Goal: Task Accomplishment & Management: Complete application form

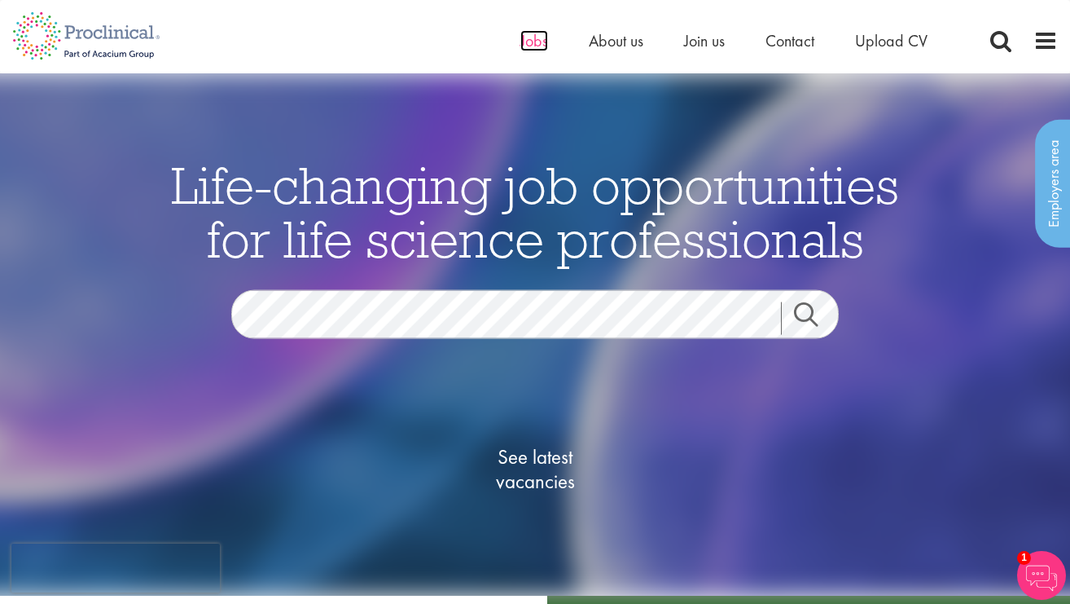
click at [535, 45] on span "Jobs" at bounding box center [534, 40] width 28 height 21
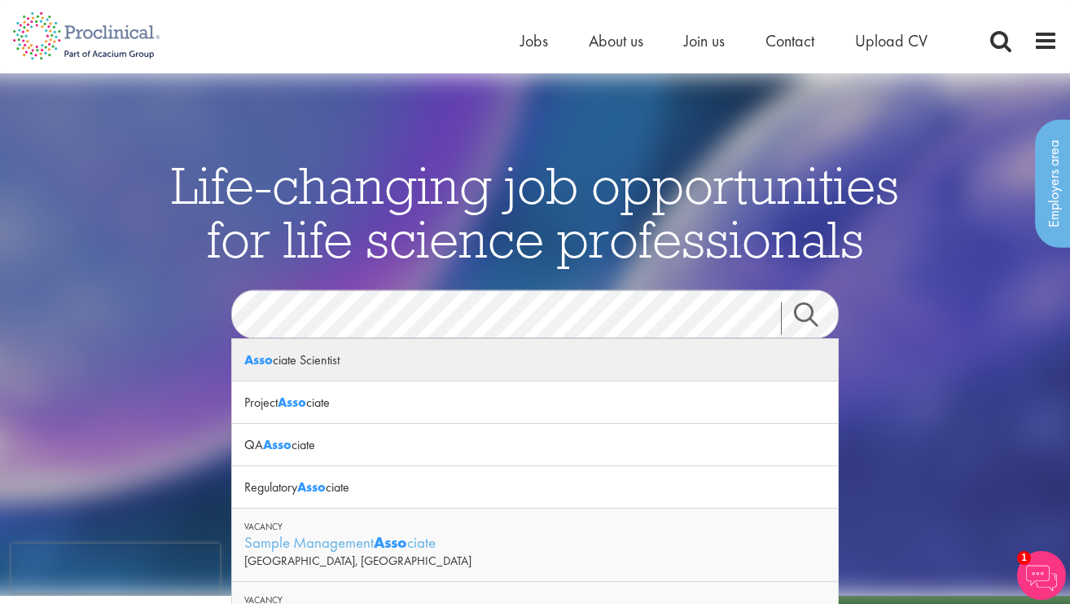
click at [308, 363] on div "Asso ciate Scientist" at bounding box center [535, 360] width 606 height 42
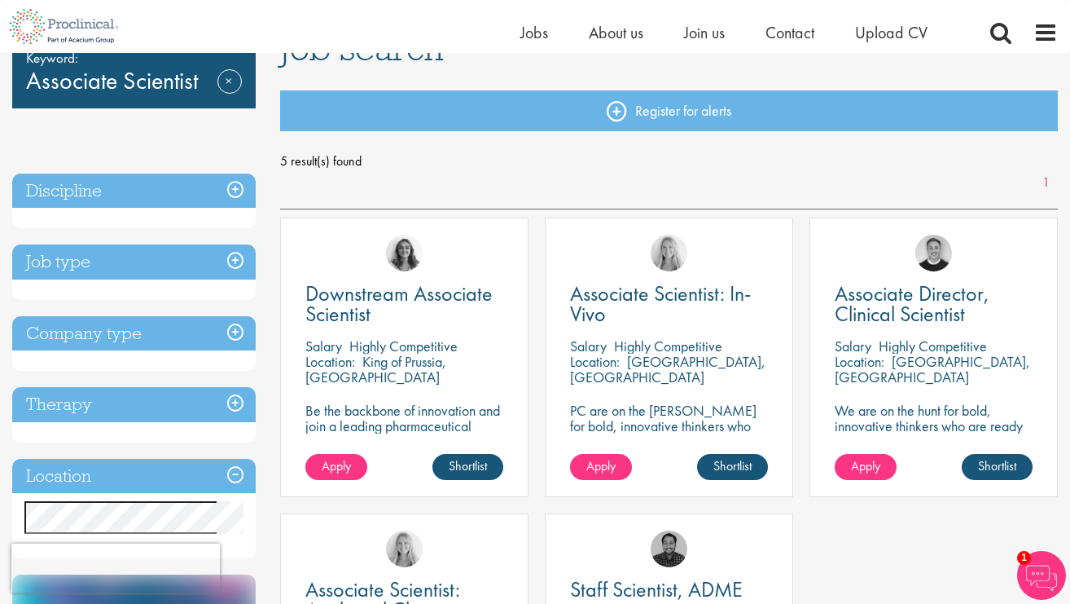
scroll to position [138, 0]
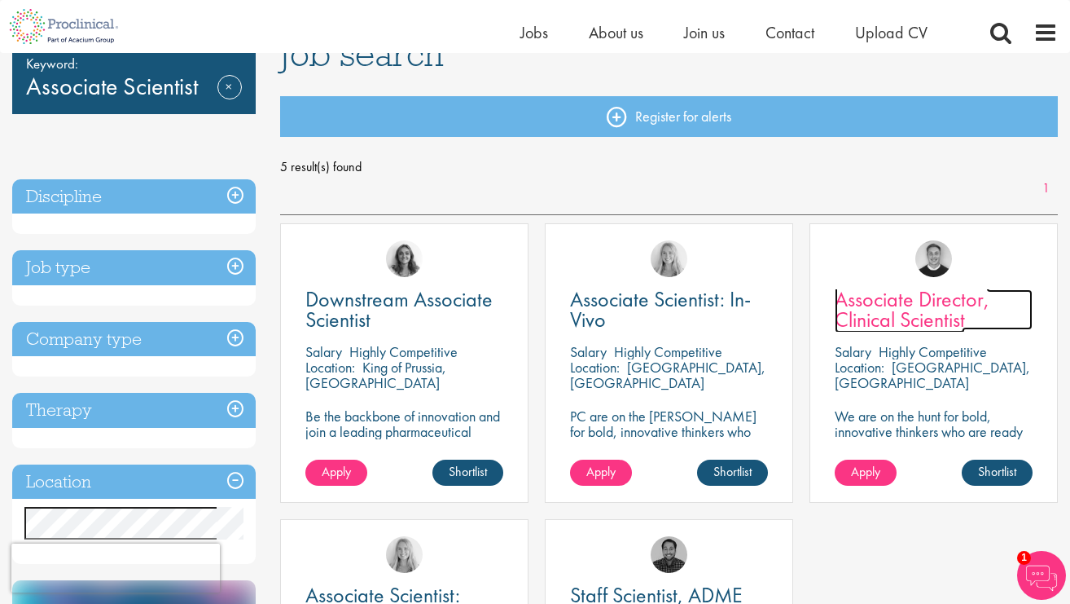
click at [939, 310] on span "Associate Director, Clinical Scientist" at bounding box center [912, 309] width 155 height 48
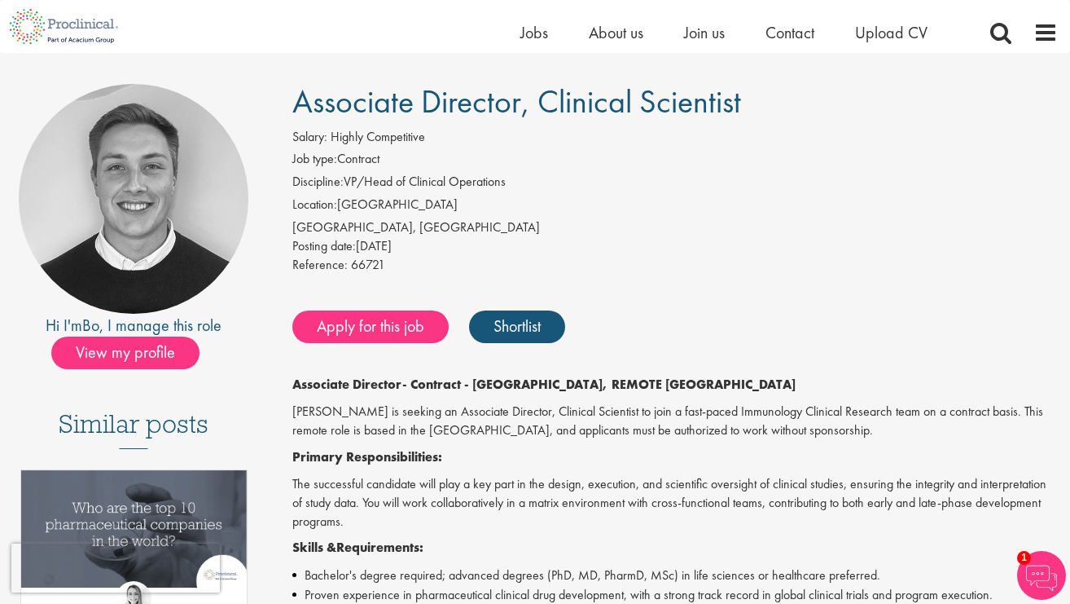
scroll to position [103, 0]
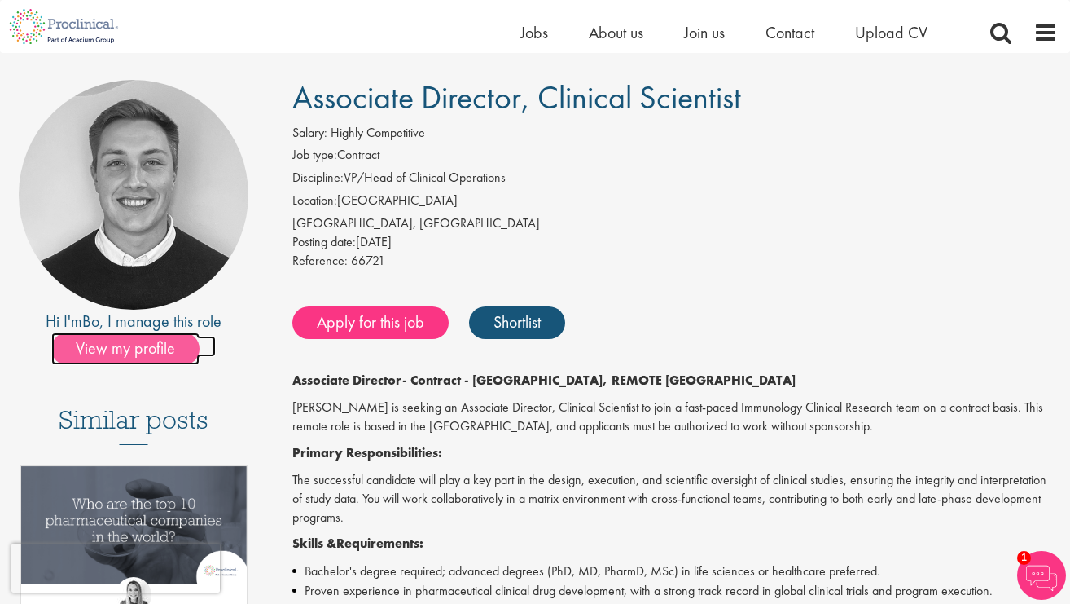
click at [184, 346] on span "View my profile" at bounding box center [125, 348] width 148 height 33
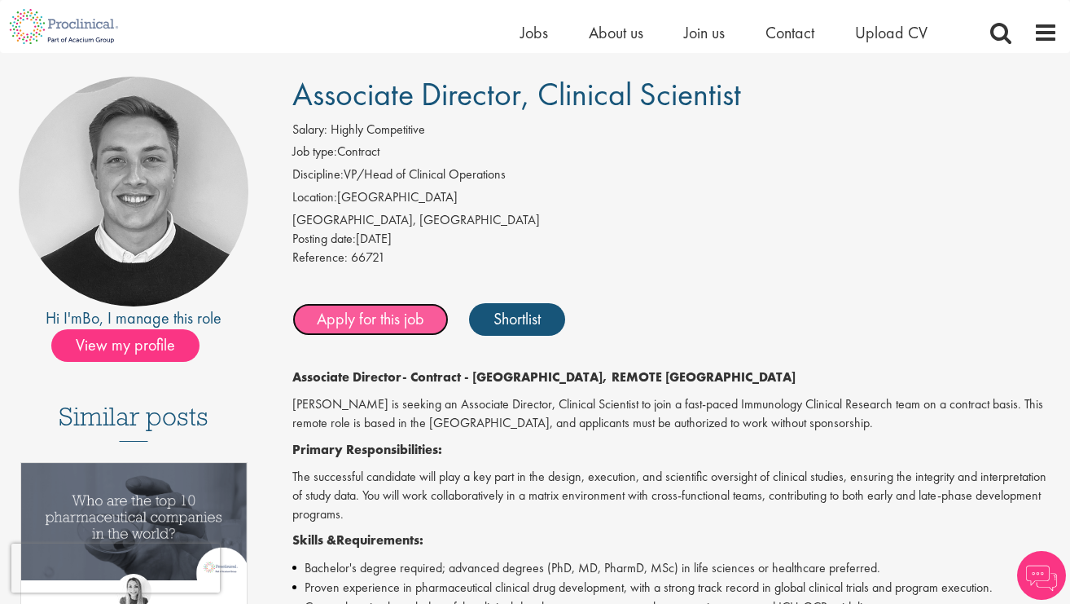
click at [419, 320] on link "Apply for this job" at bounding box center [370, 319] width 156 height 33
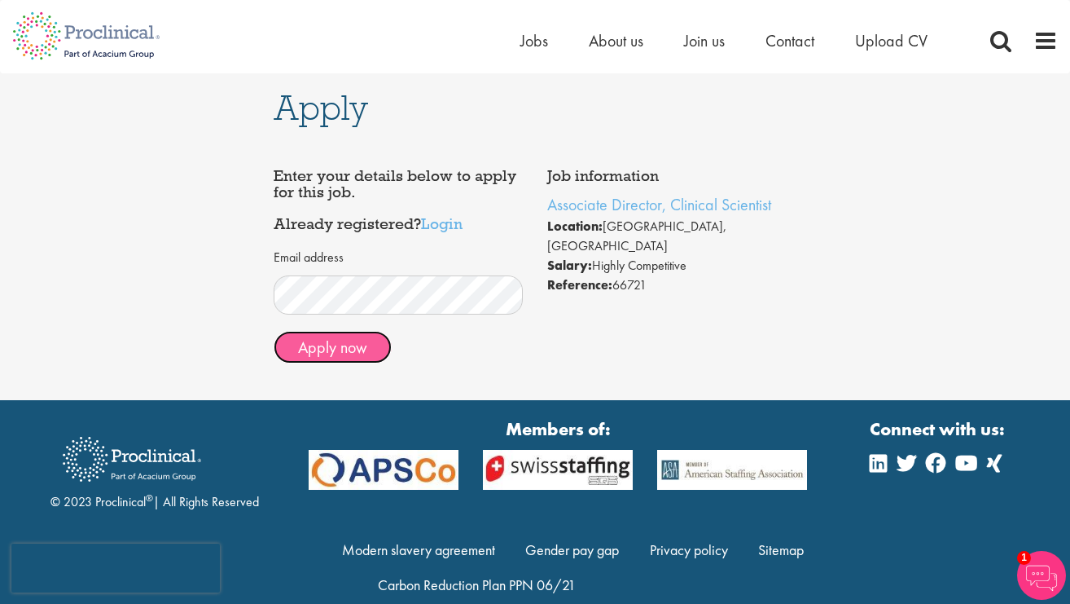
click at [354, 348] on button "Apply now" at bounding box center [333, 347] width 118 height 33
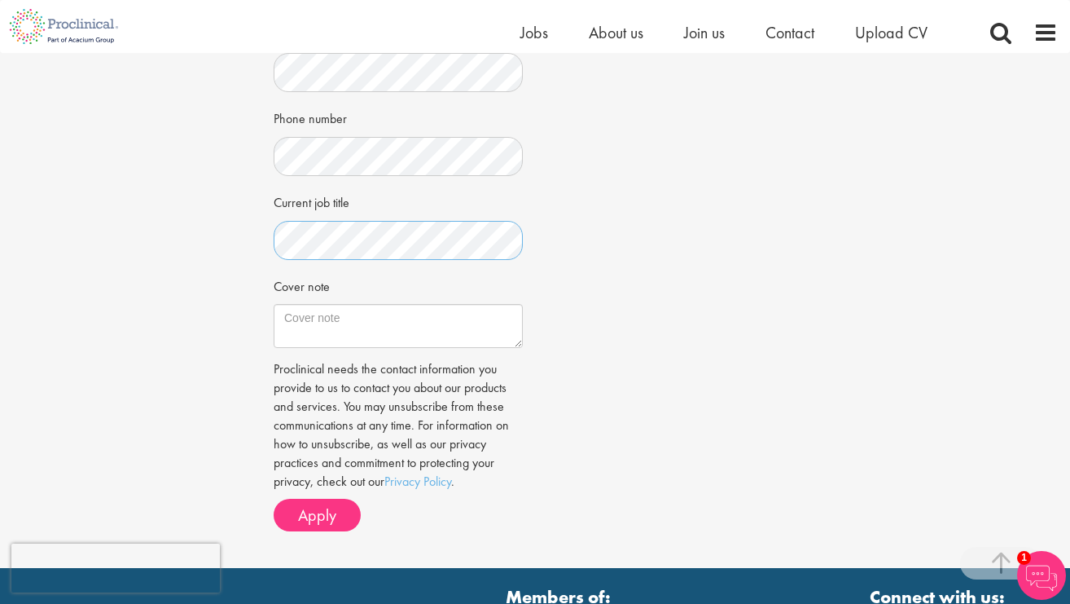
scroll to position [424, 0]
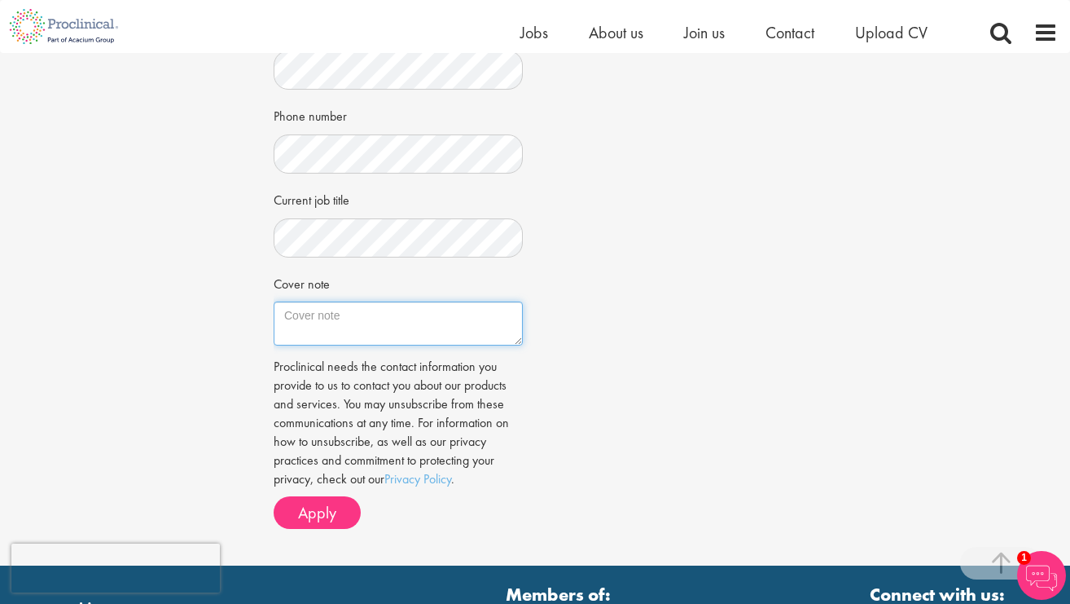
paste textarea "Dear Hiring Committee, I am writing to express my interest in the Associate Dir…"
click at [409, 324] on textarea "Cover note" at bounding box center [398, 323] width 249 height 44
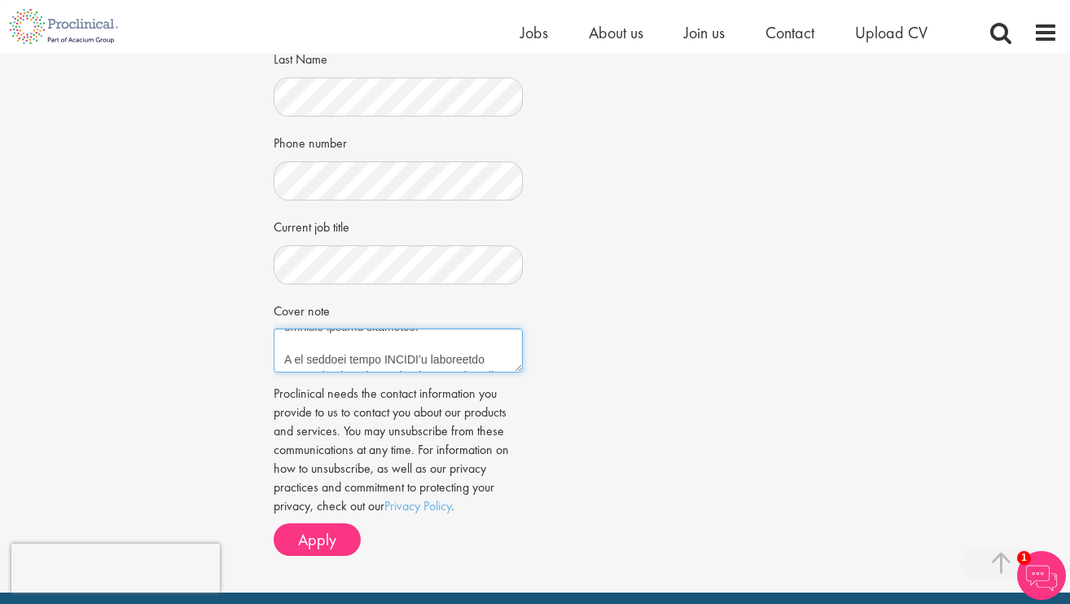
scroll to position [441, 0]
click at [431, 341] on textarea "Cover note" at bounding box center [398, 350] width 249 height 44
type textarea "Dear Hiring Committee, I am writing to express my interest in the Associate Dir…"
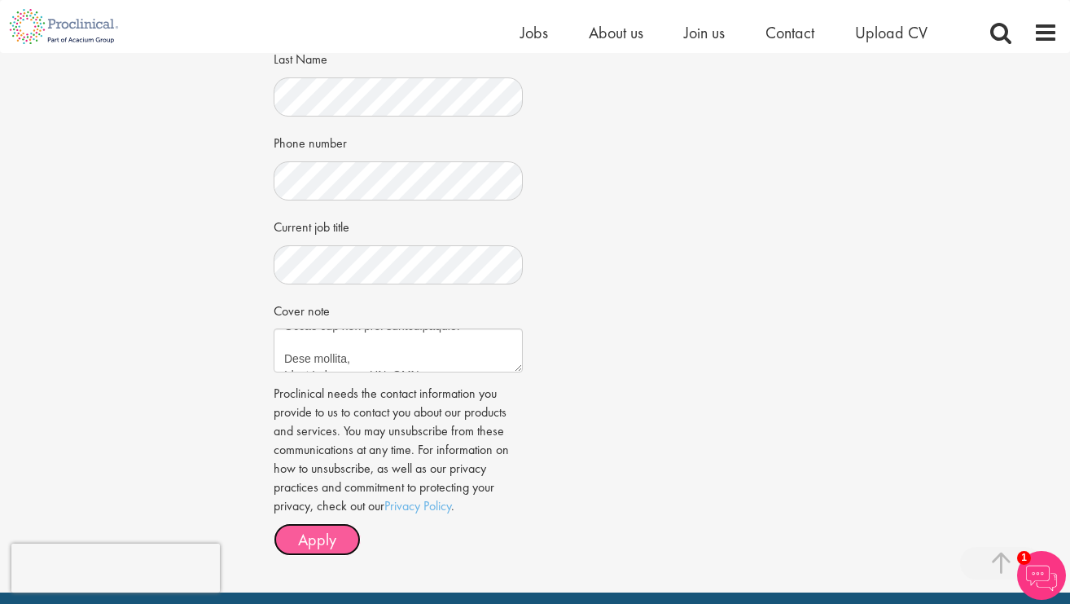
click at [333, 541] on span "Apply" at bounding box center [317, 539] width 38 height 21
